Goal: Task Accomplishment & Management: Manage account settings

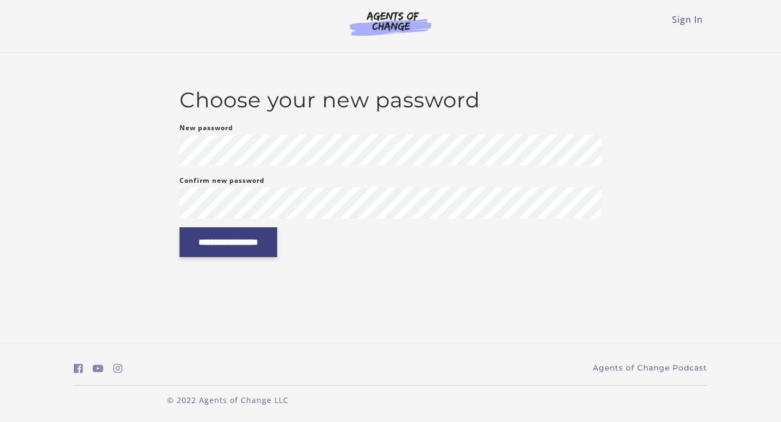
click at [235, 231] on input "**********" at bounding box center [228, 242] width 98 height 30
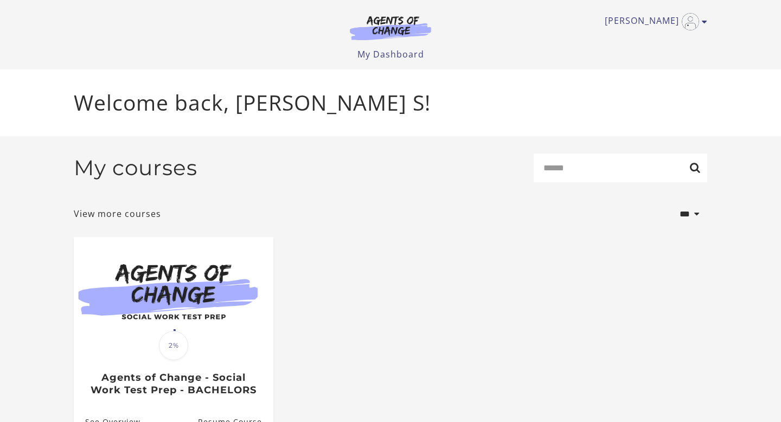
click at [400, 27] on img at bounding box center [390, 27] width 104 height 25
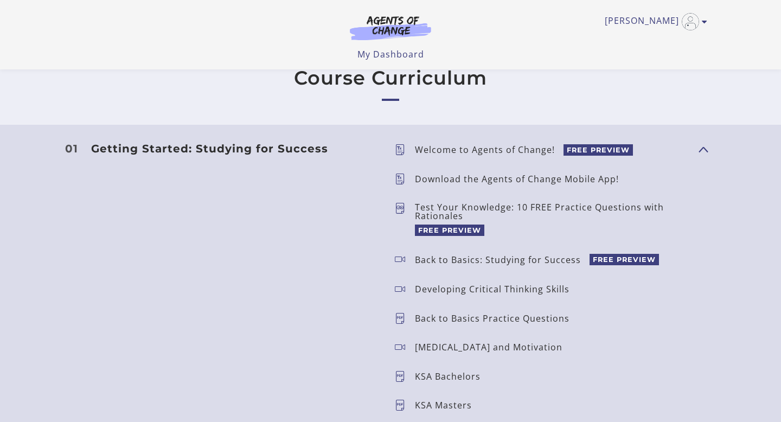
scroll to position [283, 0]
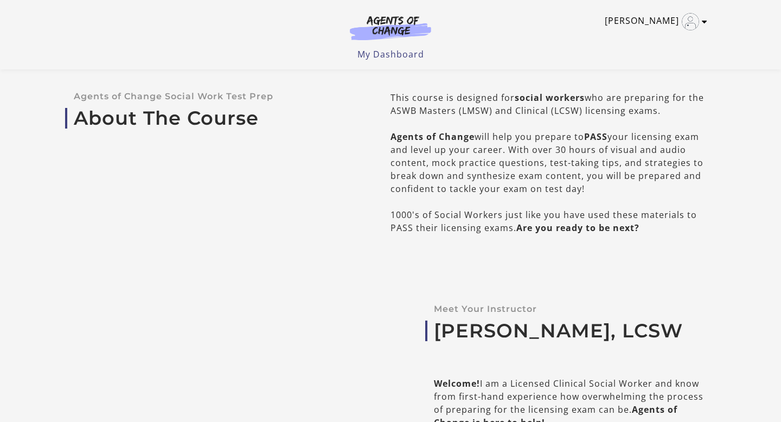
click at [657, 20] on link "[PERSON_NAME]" at bounding box center [653, 21] width 97 height 17
click at [657, 40] on link "My Account" at bounding box center [661, 39] width 95 height 18
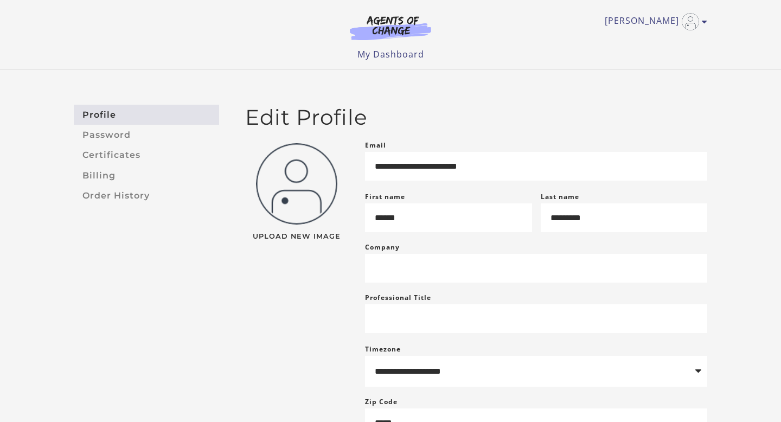
scroll to position [104, 0]
